Goal: Browse casually: Explore the website without a specific task or goal

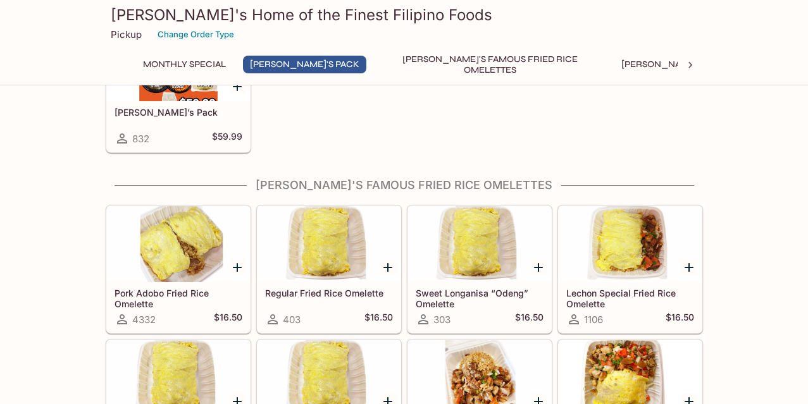
scroll to position [316, 0]
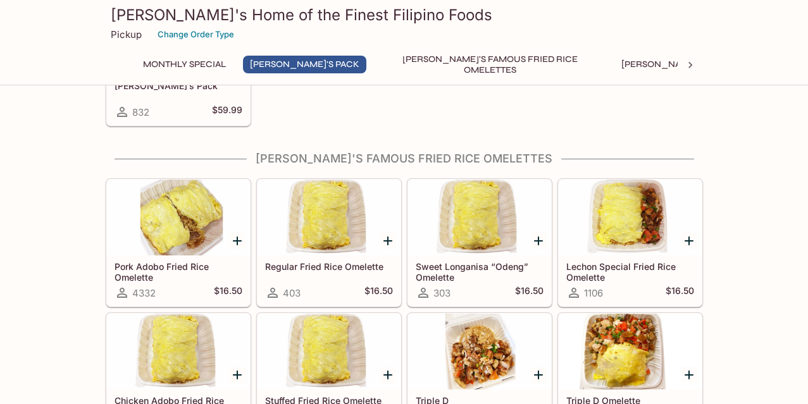
click at [187, 219] on div at bounding box center [178, 218] width 143 height 76
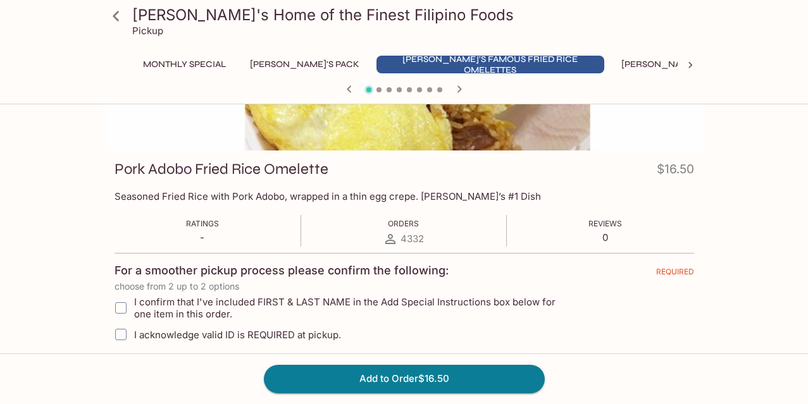
scroll to position [63, 0]
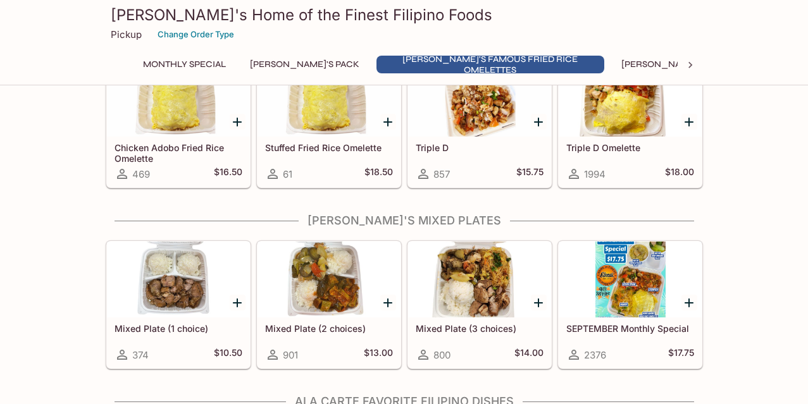
scroll to position [633, 0]
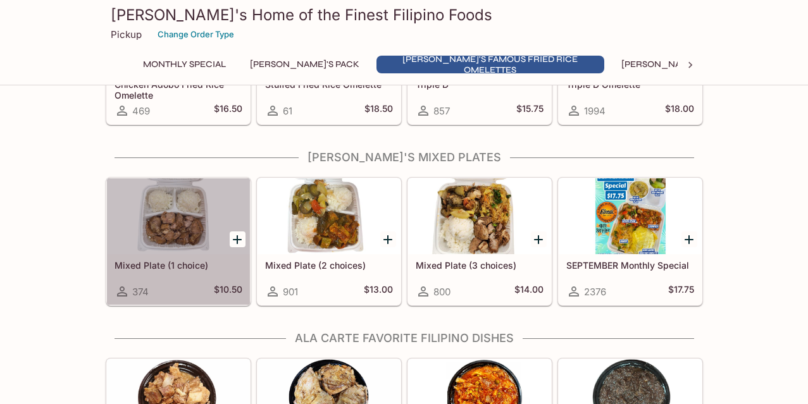
click at [186, 206] on div at bounding box center [178, 216] width 143 height 76
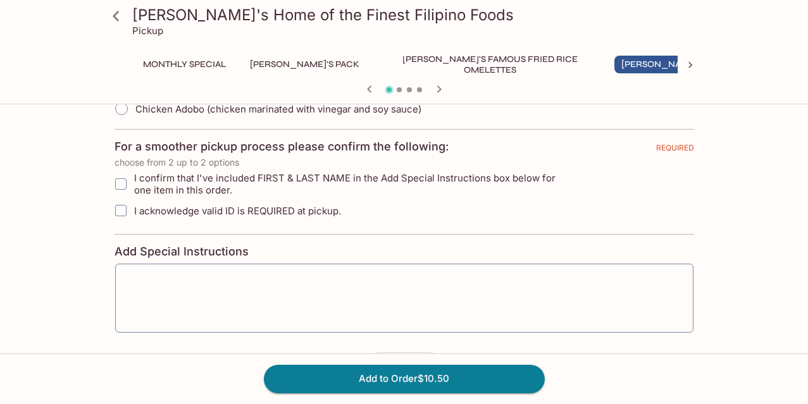
scroll to position [506, 0]
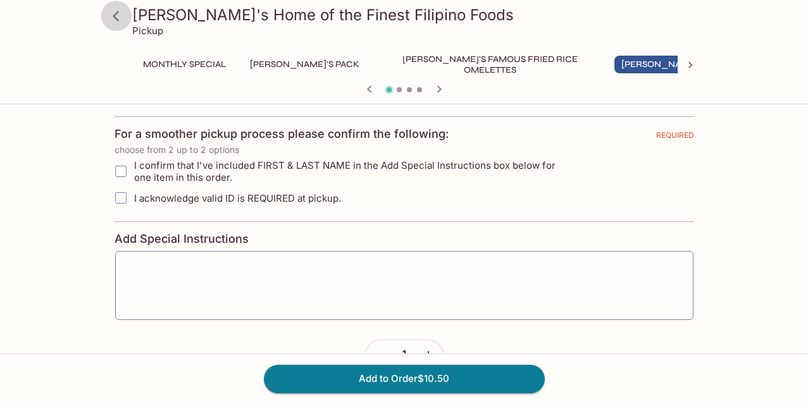
click at [119, 15] on icon at bounding box center [116, 16] width 22 height 22
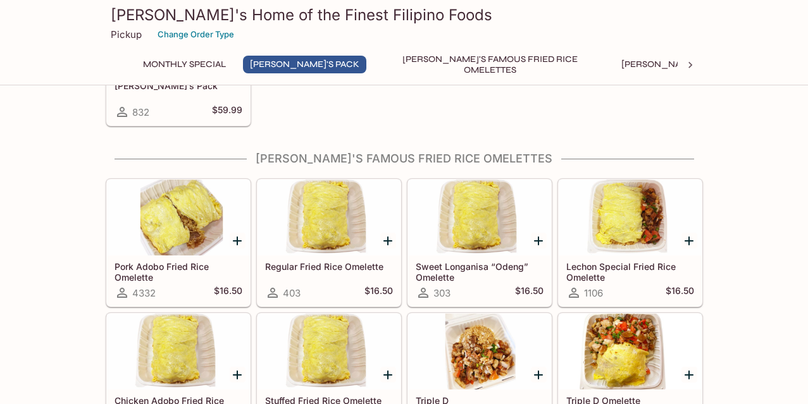
scroll to position [253, 0]
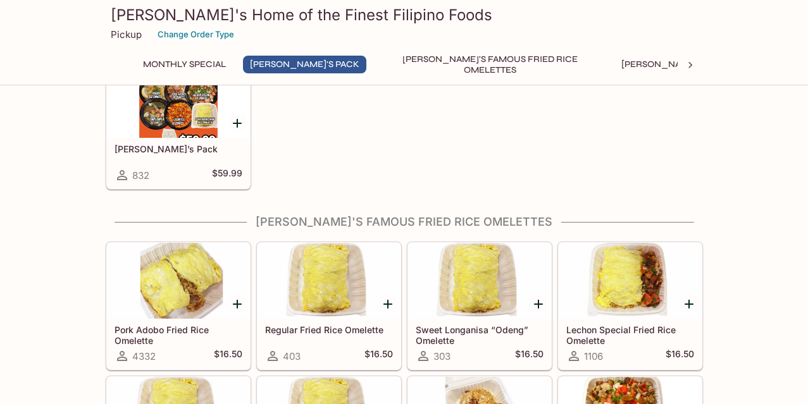
click at [164, 138] on div at bounding box center [178, 100] width 143 height 76
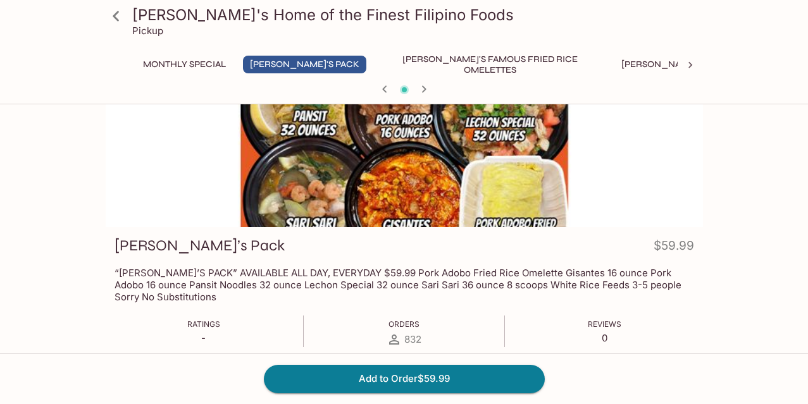
scroll to position [127, 0]
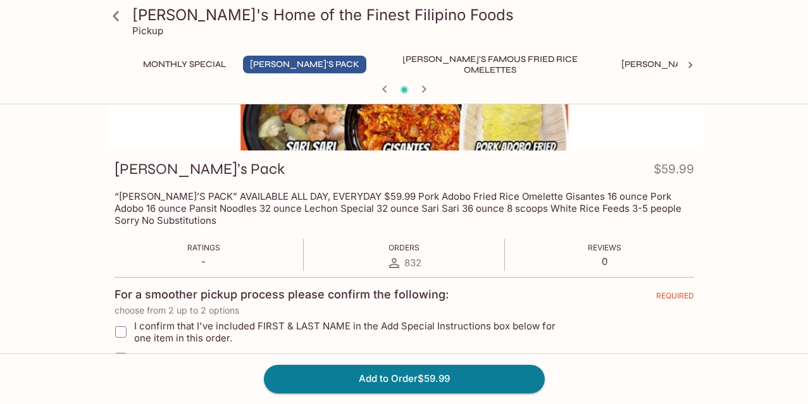
click at [114, 13] on icon at bounding box center [116, 16] width 22 height 22
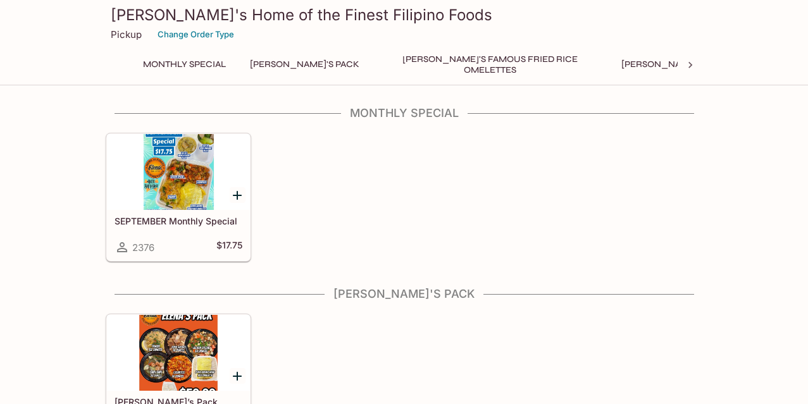
click at [189, 208] on div at bounding box center [178, 172] width 143 height 76
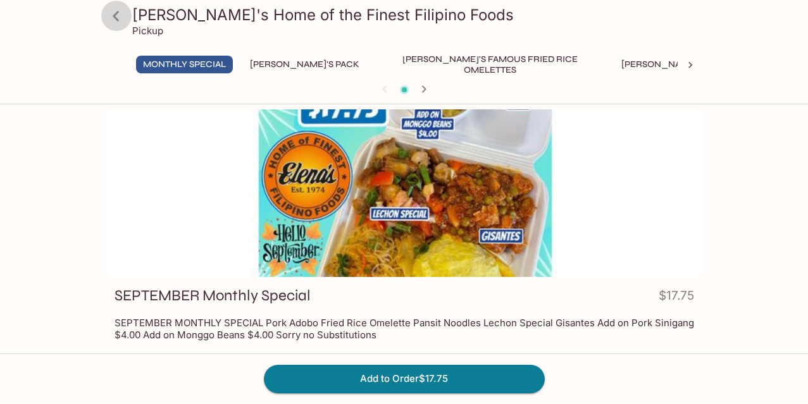
click at [118, 13] on icon at bounding box center [116, 16] width 6 height 10
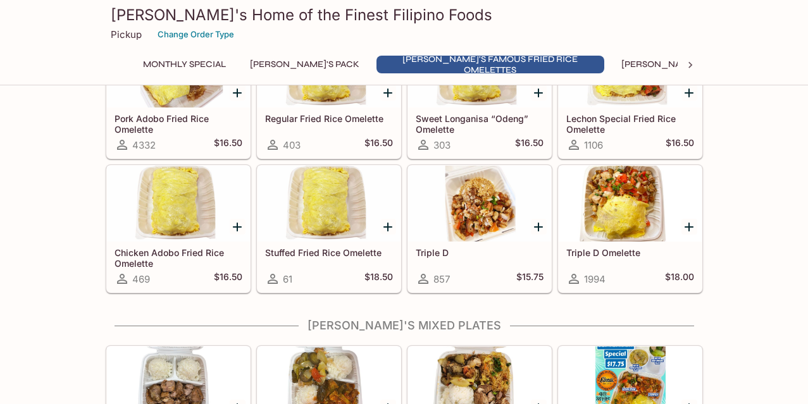
scroll to position [506, 0]
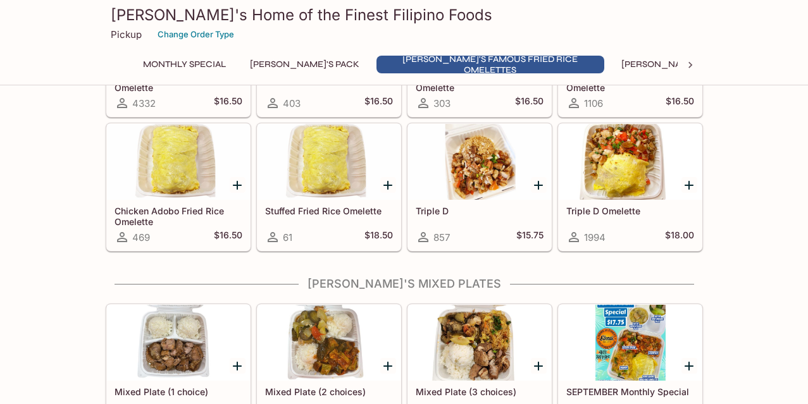
click at [466, 170] on div at bounding box center [479, 162] width 143 height 76
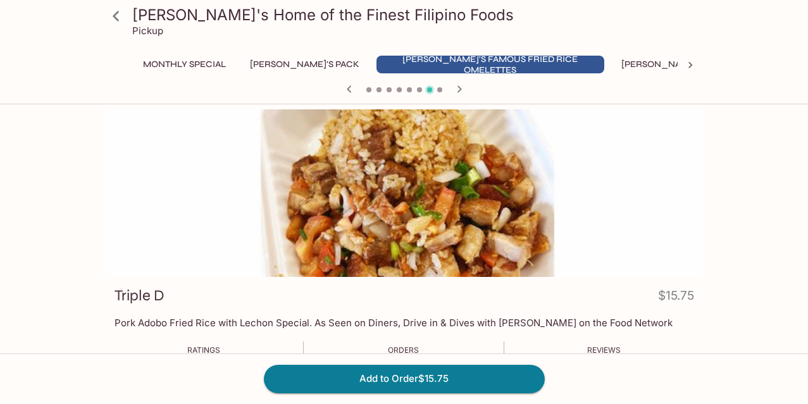
click at [116, 16] on icon at bounding box center [116, 16] width 22 height 22
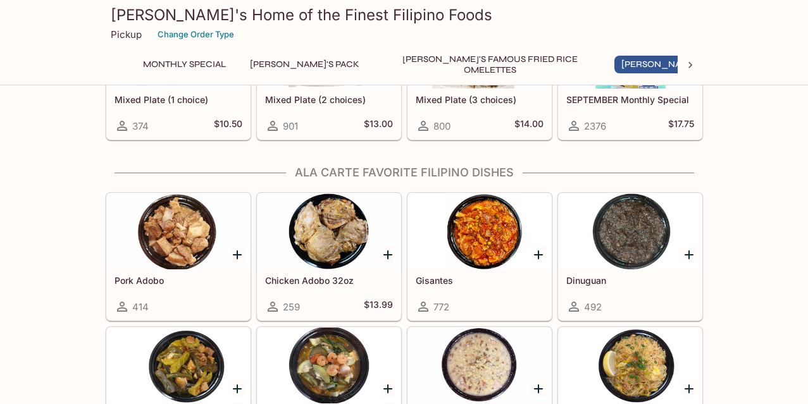
scroll to position [823, 0]
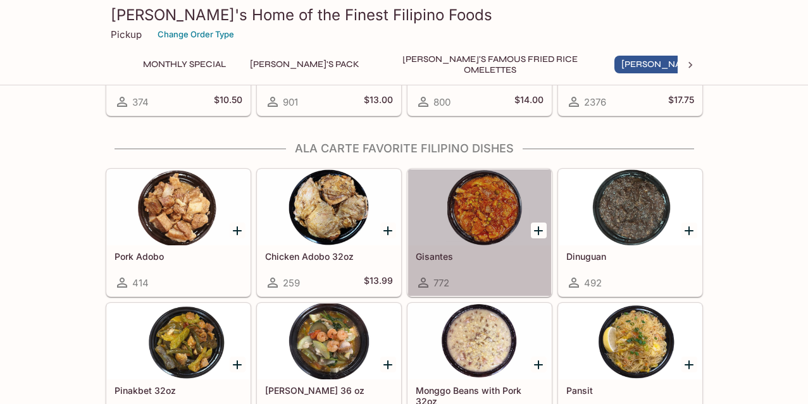
click at [476, 206] on div at bounding box center [479, 208] width 143 height 76
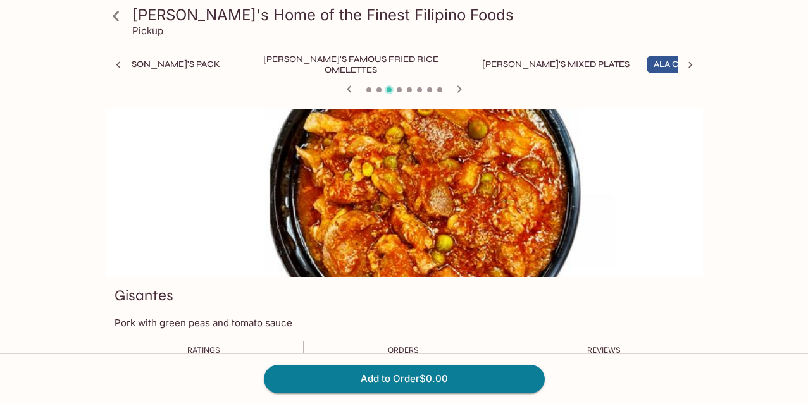
scroll to position [0, 170]
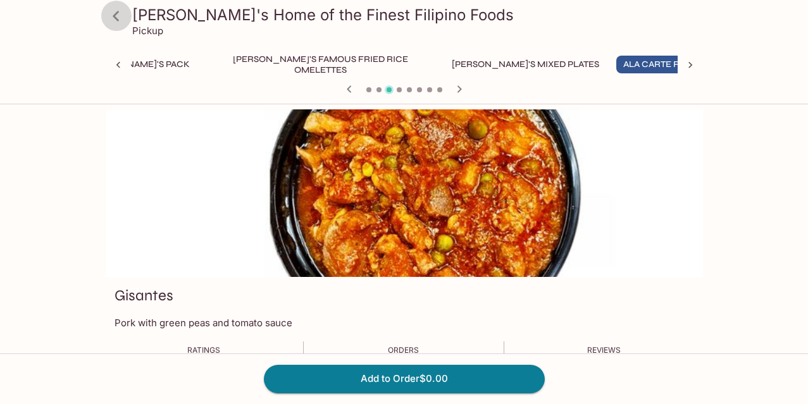
click at [119, 15] on icon at bounding box center [116, 16] width 22 height 22
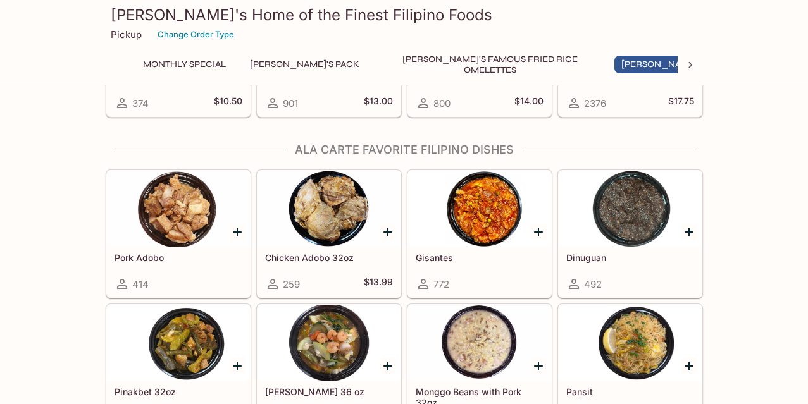
scroll to position [823, 0]
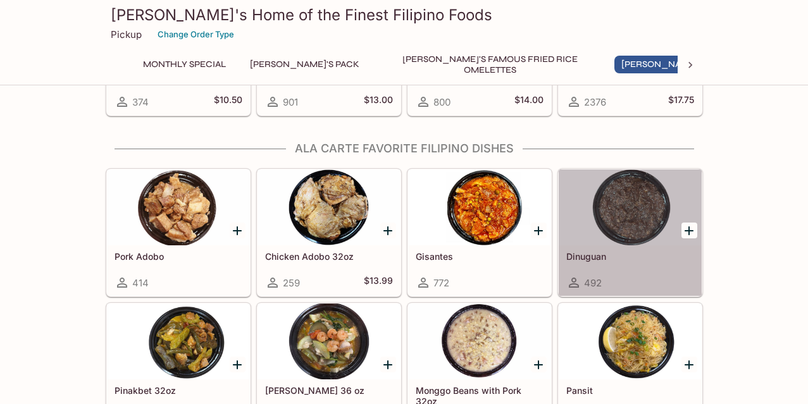
click at [629, 209] on div at bounding box center [630, 208] width 143 height 76
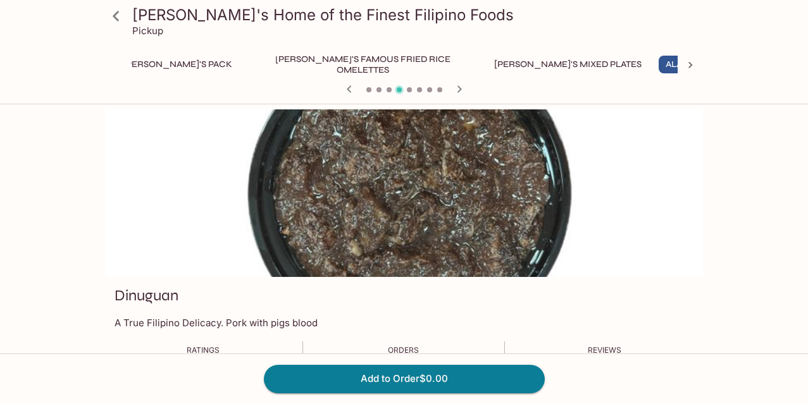
scroll to position [0, 170]
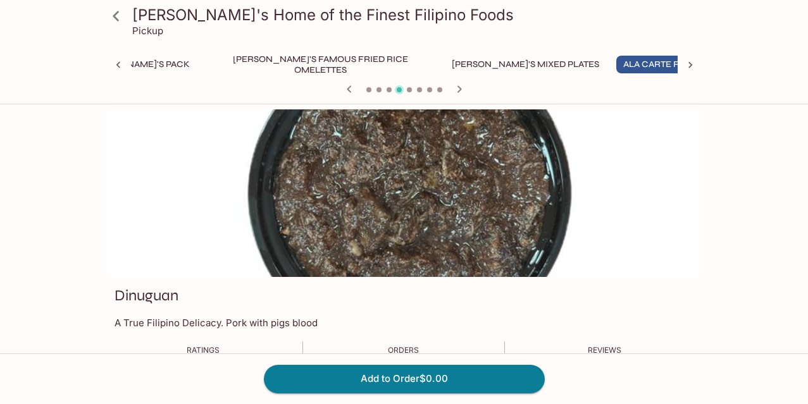
click at [122, 12] on icon at bounding box center [116, 16] width 22 height 22
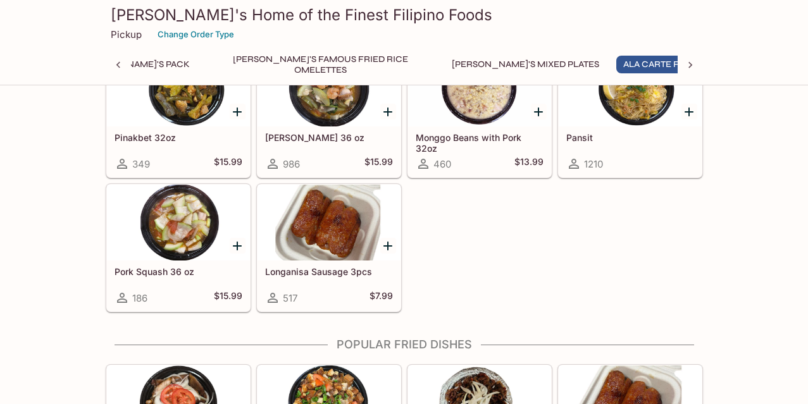
scroll to position [1013, 0]
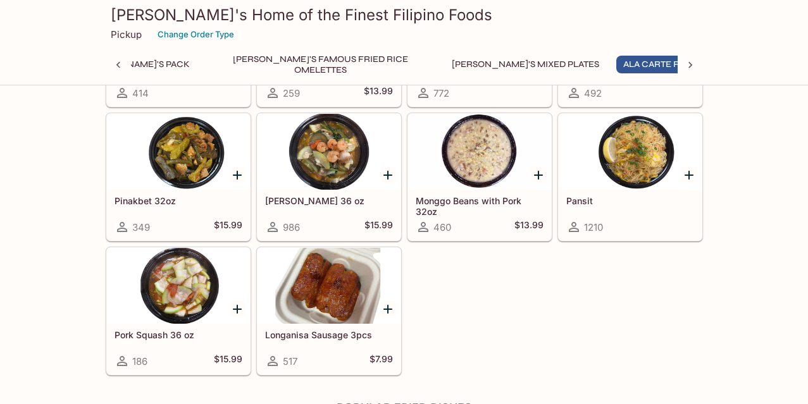
click at [161, 171] on div at bounding box center [178, 152] width 143 height 76
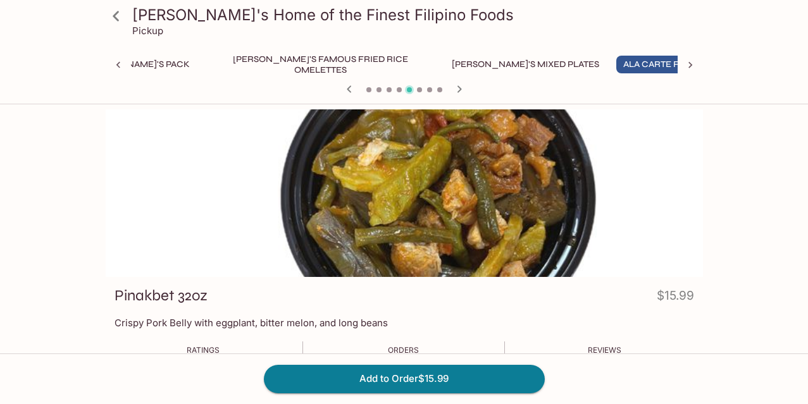
scroll to position [0, 170]
click at [122, 13] on icon at bounding box center [116, 16] width 22 height 22
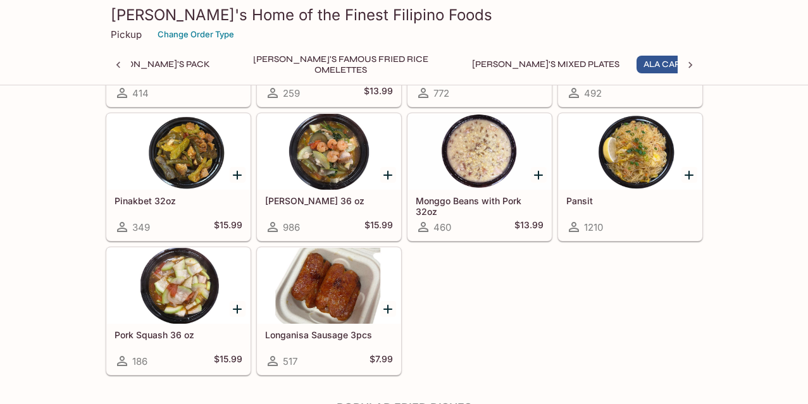
scroll to position [0, 170]
click at [313, 162] on div at bounding box center [329, 152] width 143 height 76
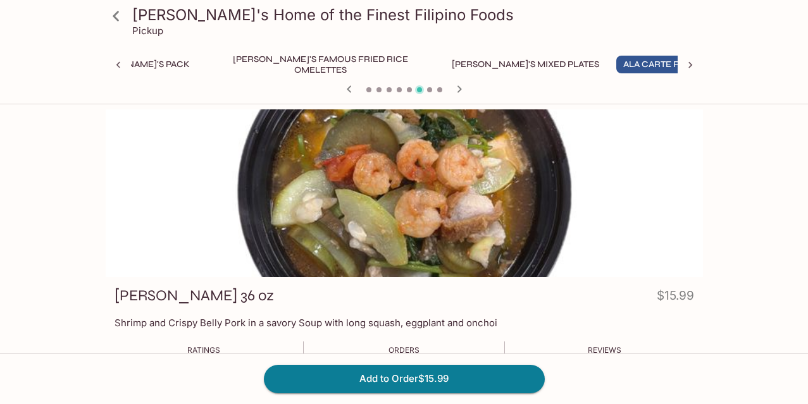
scroll to position [0, 170]
click at [116, 15] on icon at bounding box center [116, 16] width 6 height 10
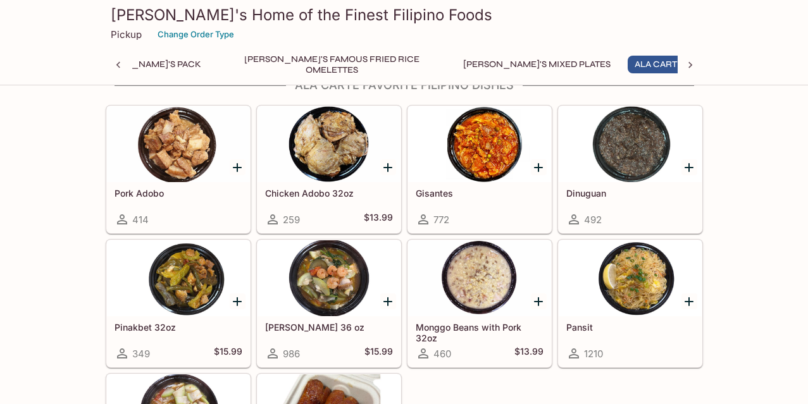
scroll to position [0, 170]
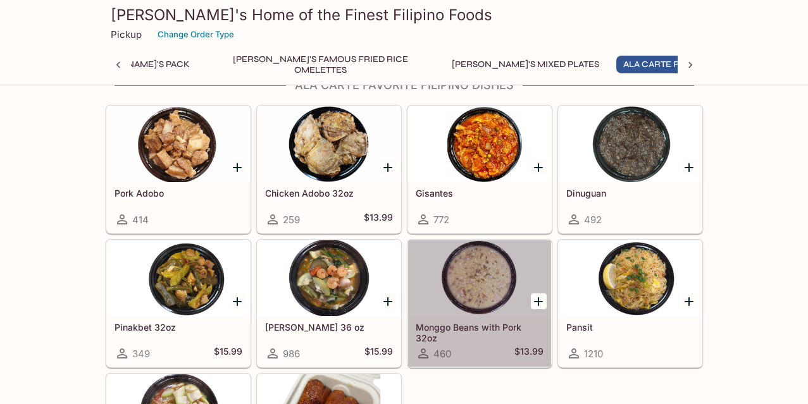
click at [470, 277] on div at bounding box center [479, 278] width 143 height 76
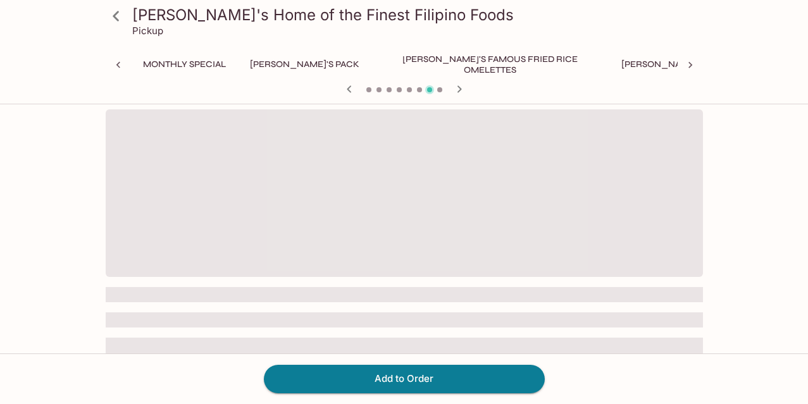
scroll to position [0, 170]
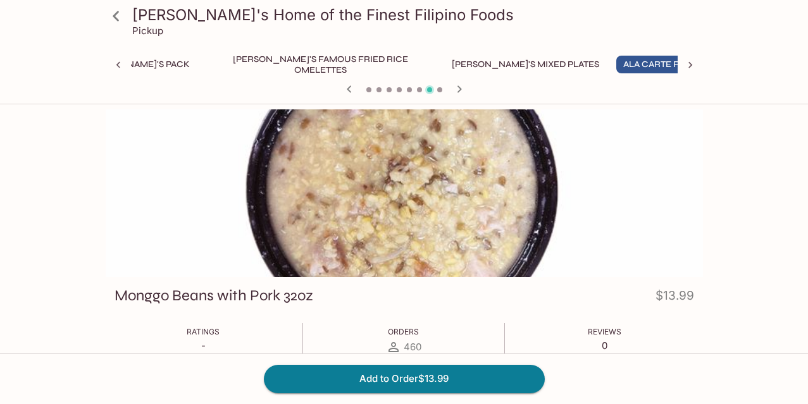
click at [116, 14] on icon at bounding box center [116, 16] width 6 height 10
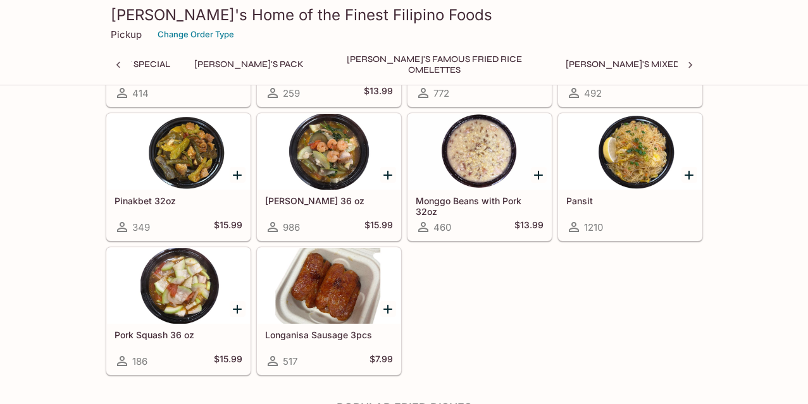
scroll to position [0, 170]
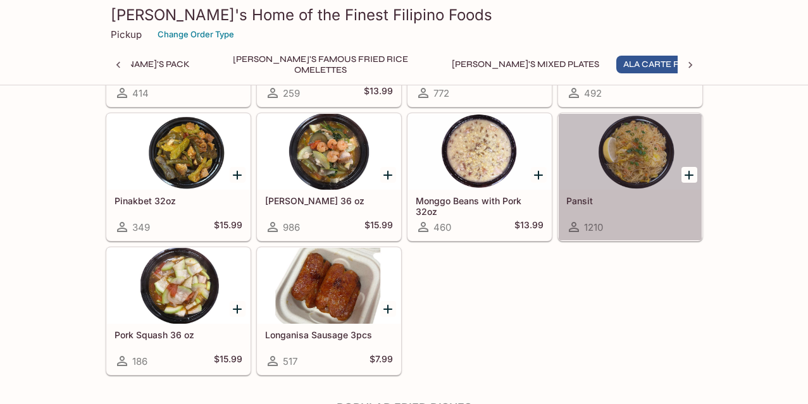
click at [634, 161] on div at bounding box center [630, 152] width 143 height 76
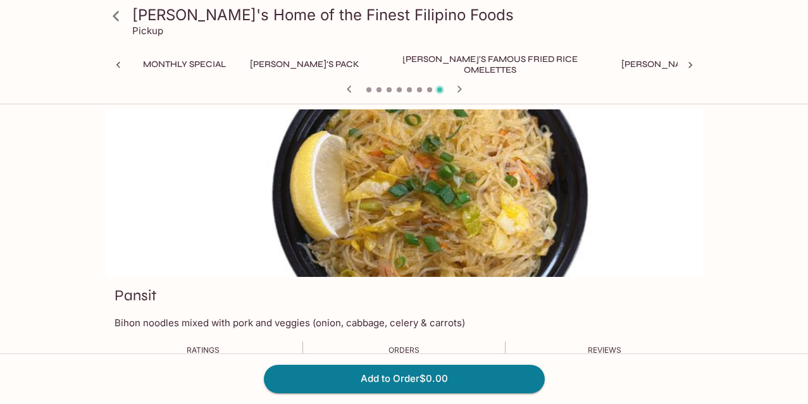
scroll to position [0, 170]
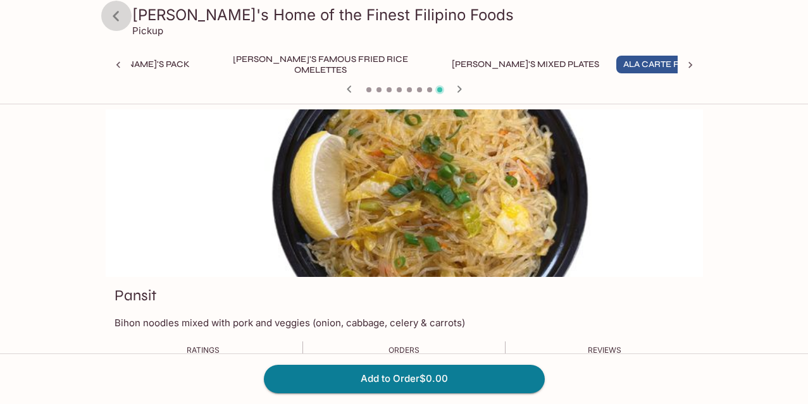
click at [116, 9] on icon at bounding box center [116, 16] width 22 height 22
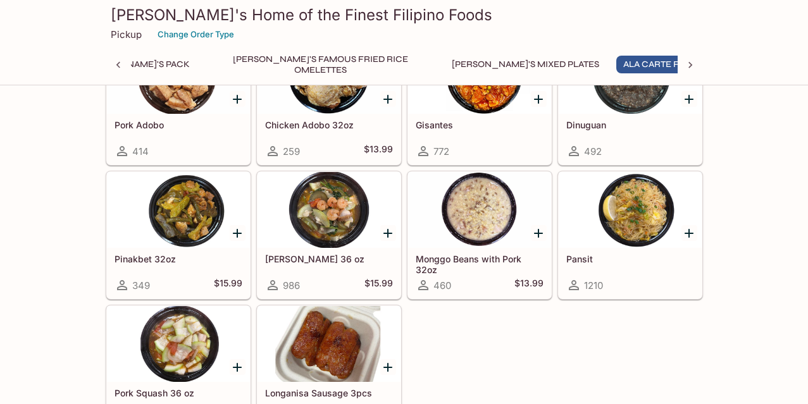
scroll to position [1076, 0]
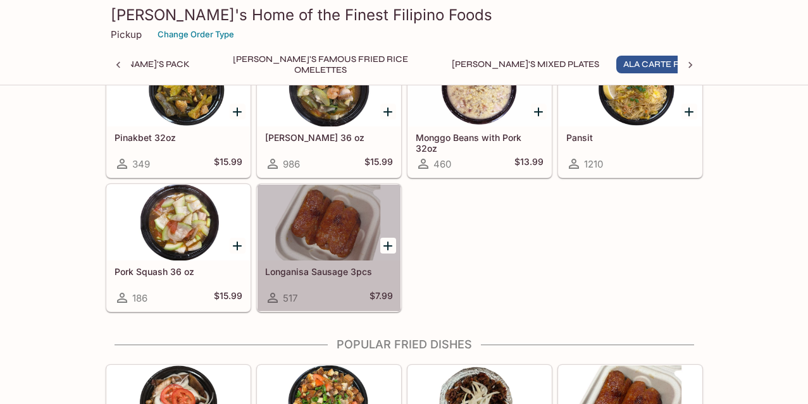
click at [339, 239] on div at bounding box center [329, 223] width 143 height 76
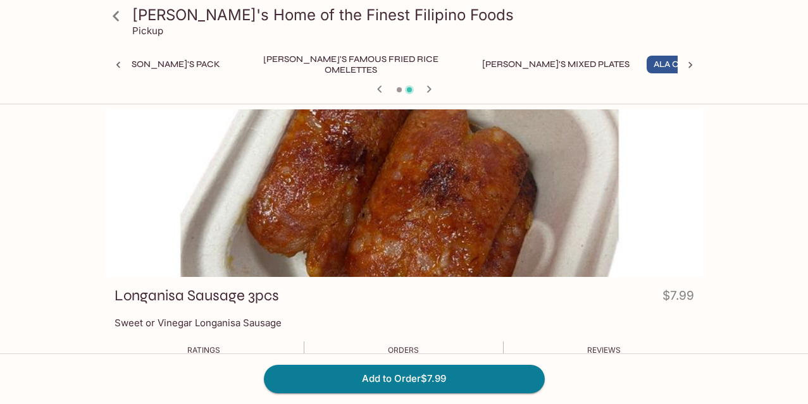
scroll to position [0, 170]
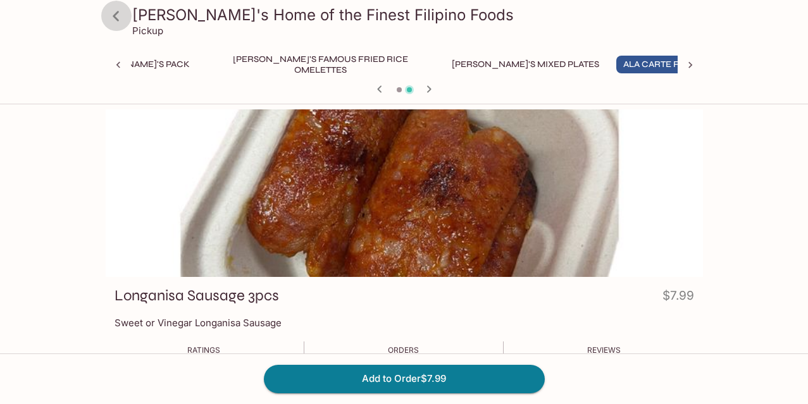
click at [117, 16] on icon at bounding box center [116, 16] width 22 height 22
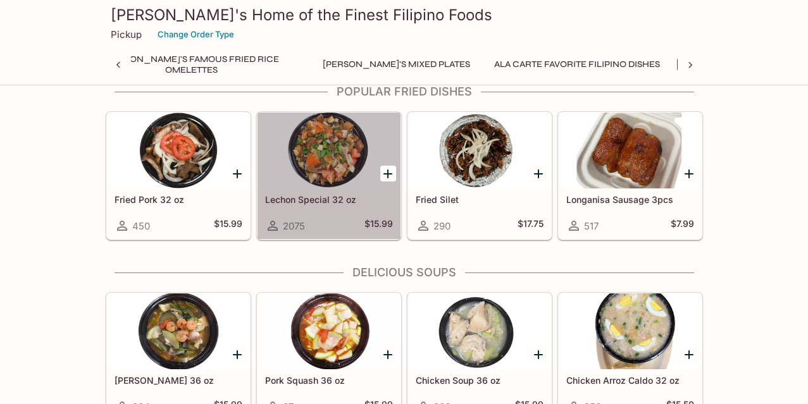
click at [325, 153] on div at bounding box center [329, 151] width 143 height 76
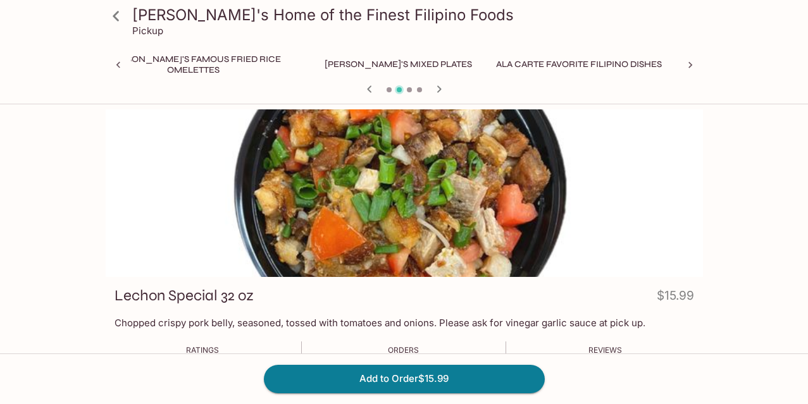
scroll to position [0, 299]
click at [114, 14] on icon at bounding box center [116, 16] width 22 height 22
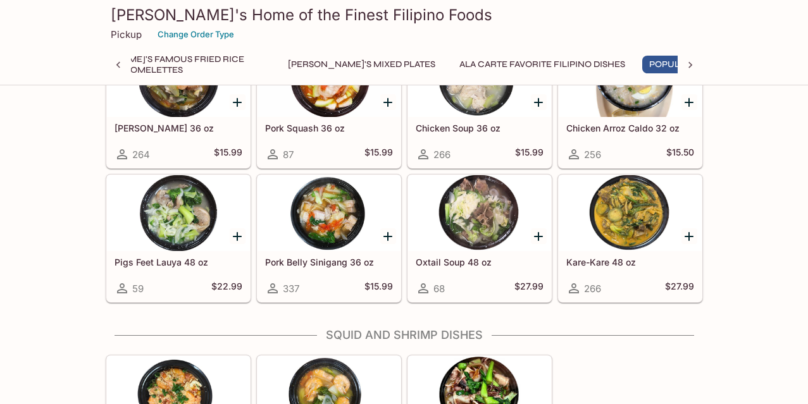
scroll to position [0, 404]
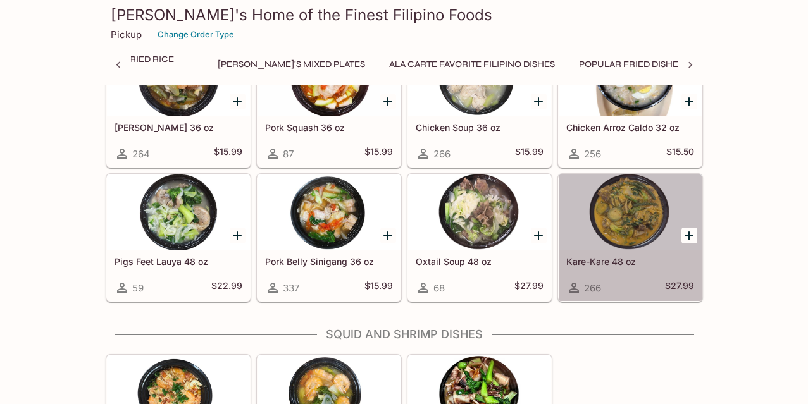
click at [621, 239] on div at bounding box center [630, 213] width 143 height 76
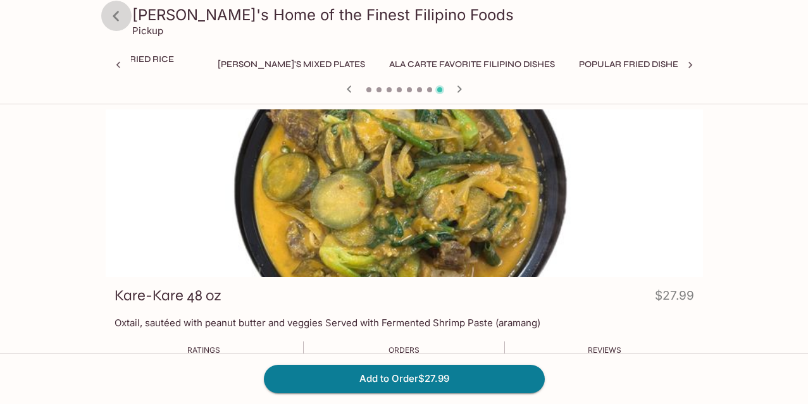
click at [122, 11] on icon at bounding box center [116, 16] width 22 height 22
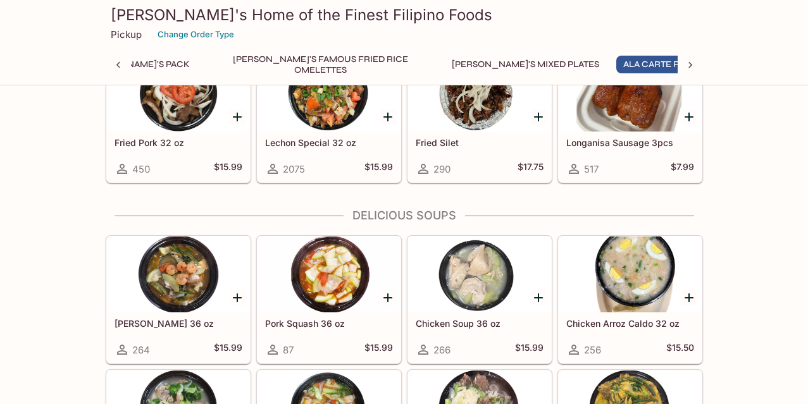
scroll to position [0, 223]
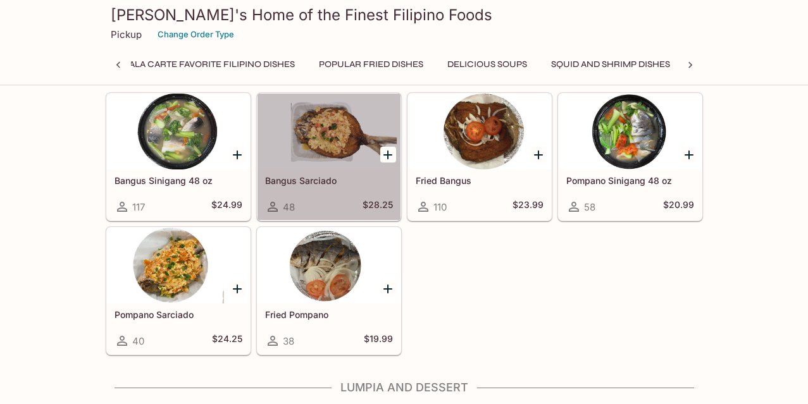
click at [305, 163] on div at bounding box center [329, 132] width 143 height 76
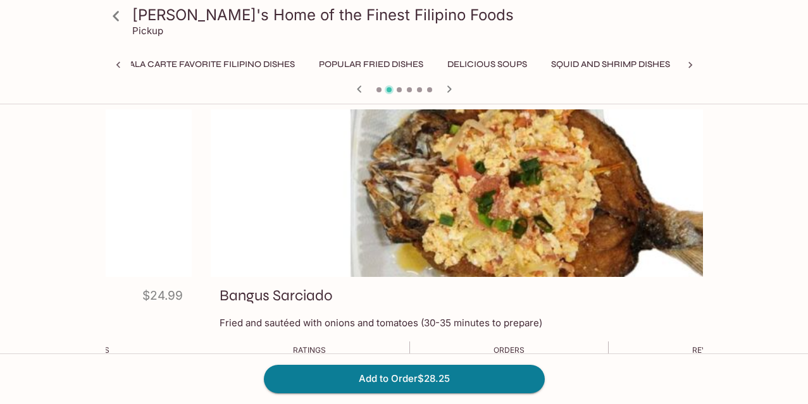
click at [220, 287] on h3 "Bangus Sarciado" at bounding box center [276, 296] width 113 height 20
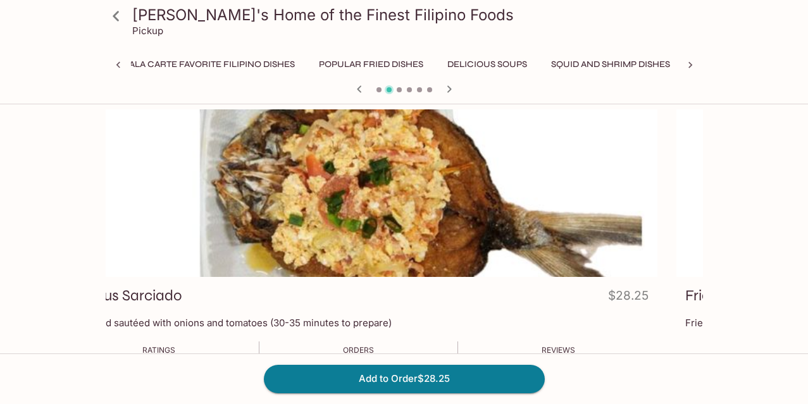
click at [182, 292] on h3 "Bangus Sarciado" at bounding box center [125, 296] width 113 height 20
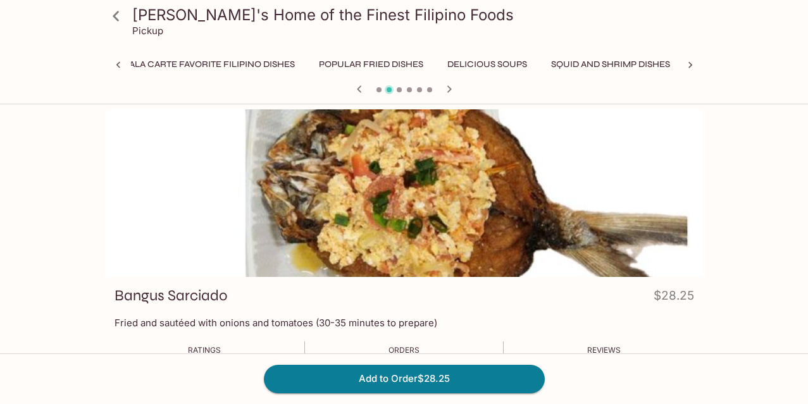
click at [113, 8] on icon at bounding box center [116, 16] width 22 height 22
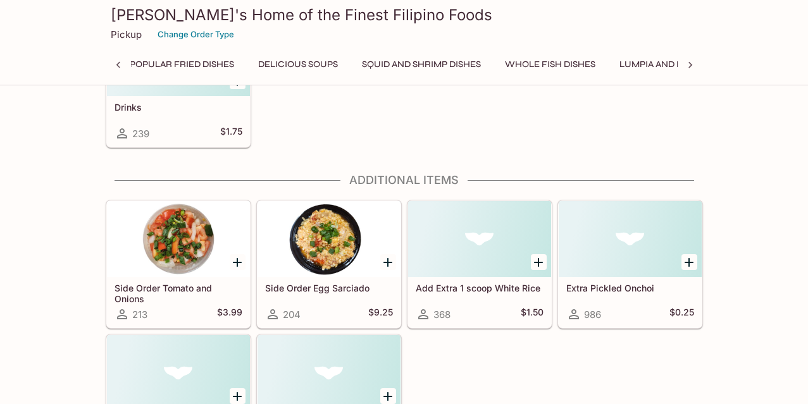
scroll to position [2654, 0]
